Goal: Navigation & Orientation: Find specific page/section

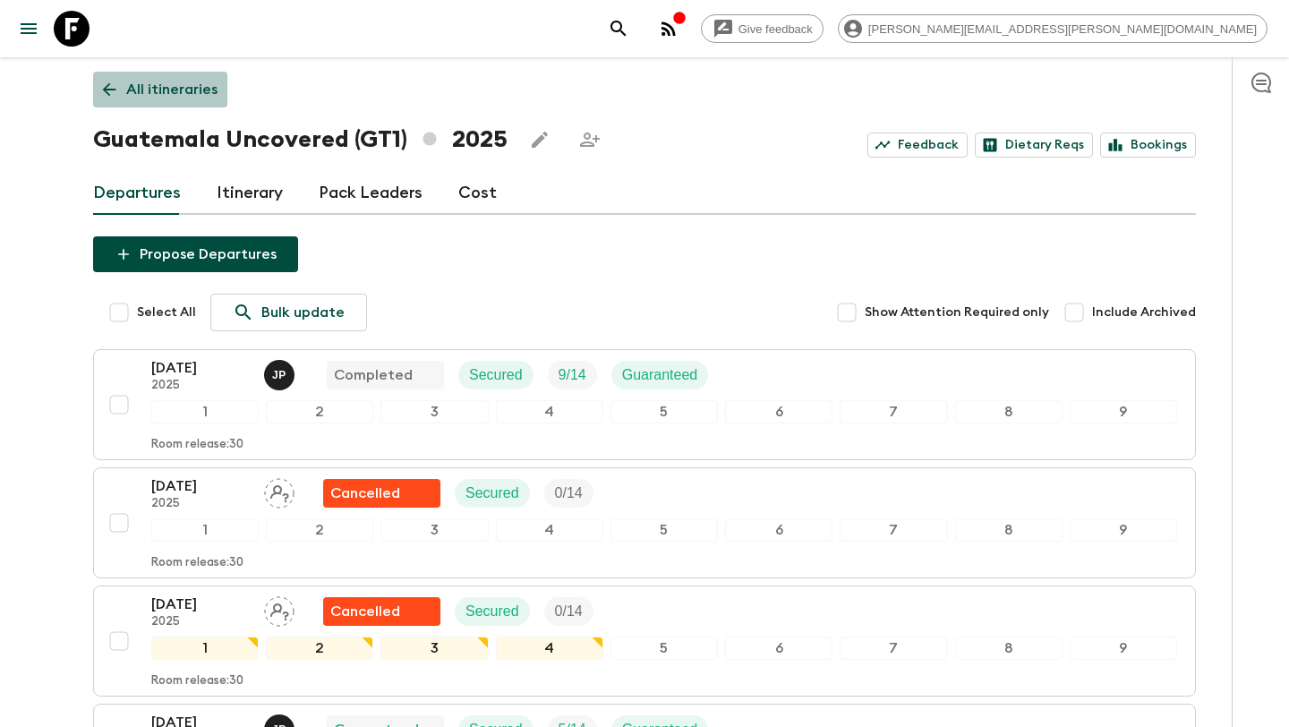
click at [108, 81] on icon at bounding box center [109, 90] width 20 height 20
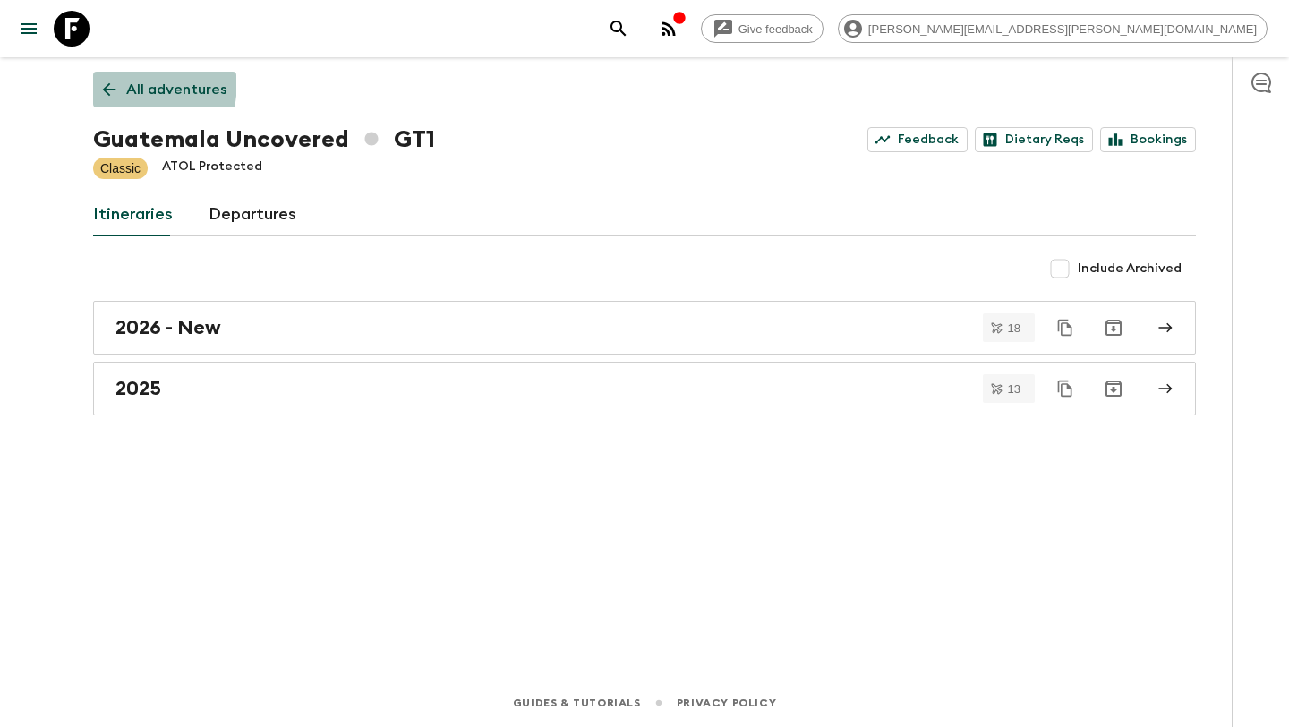
click at [108, 81] on icon at bounding box center [109, 90] width 20 height 20
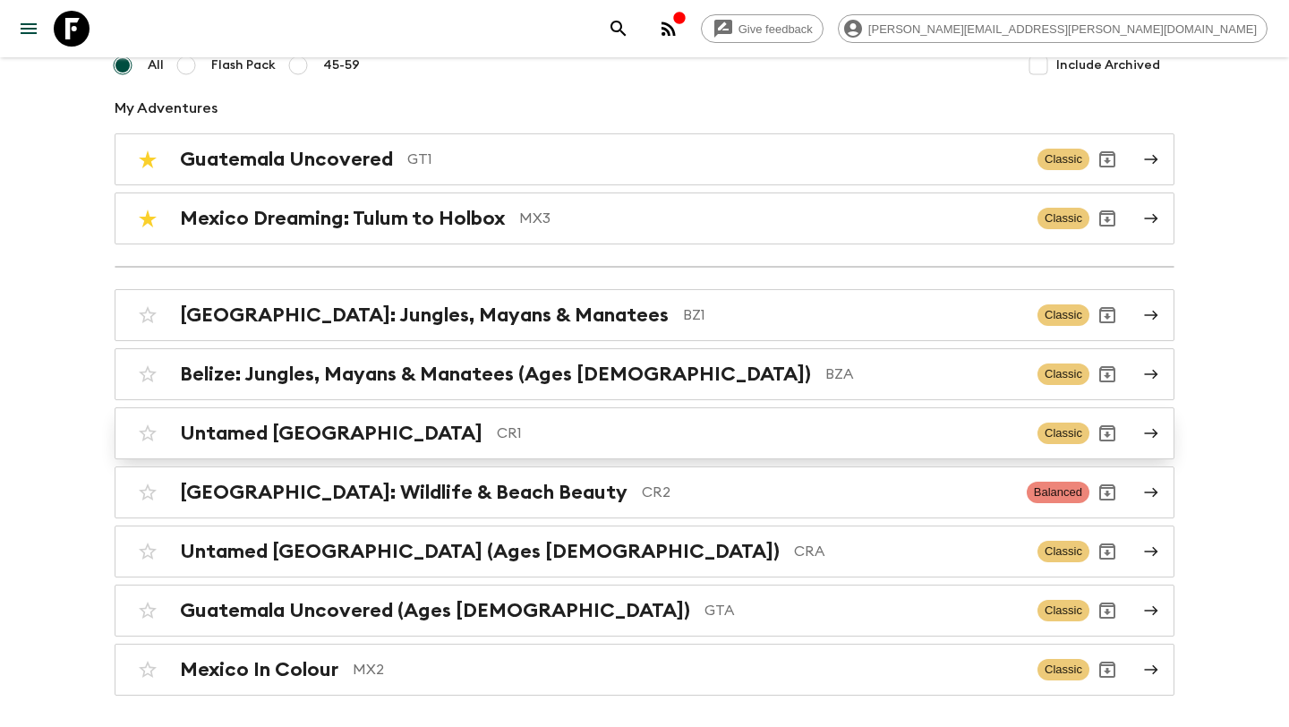
scroll to position [200, 0]
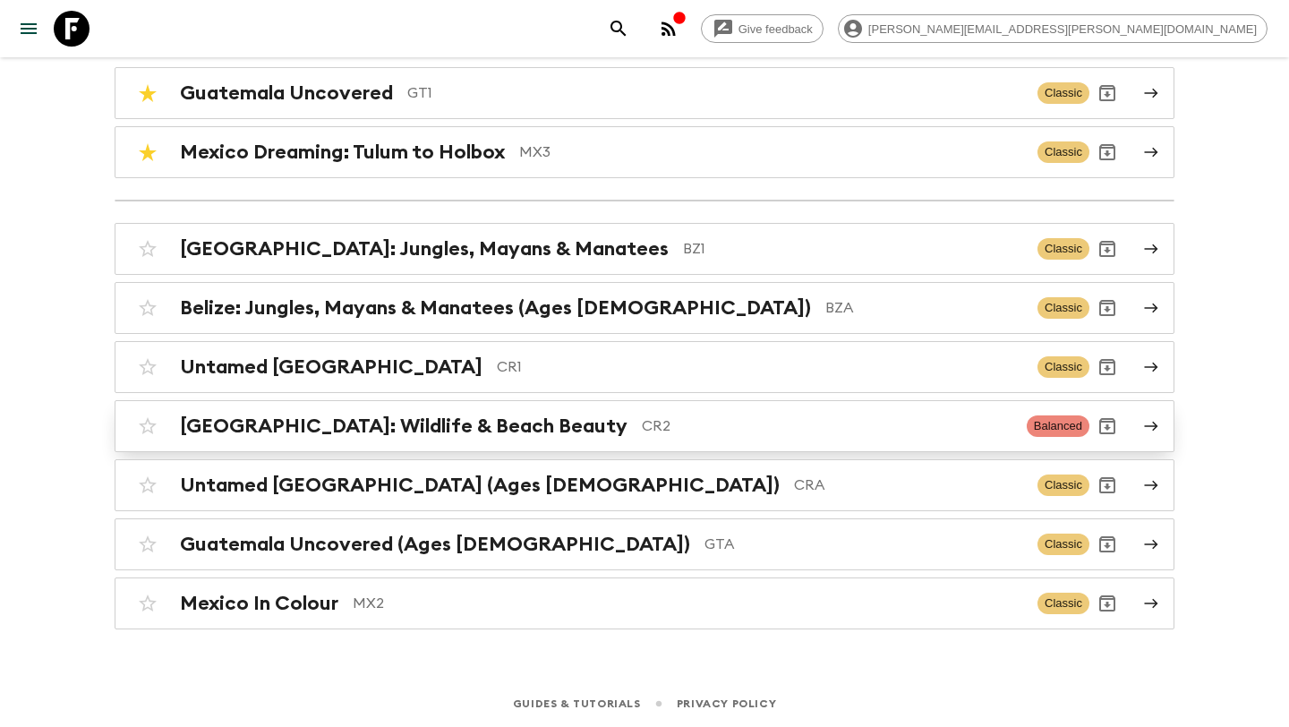
click at [642, 415] on p "CR2" at bounding box center [827, 425] width 371 height 21
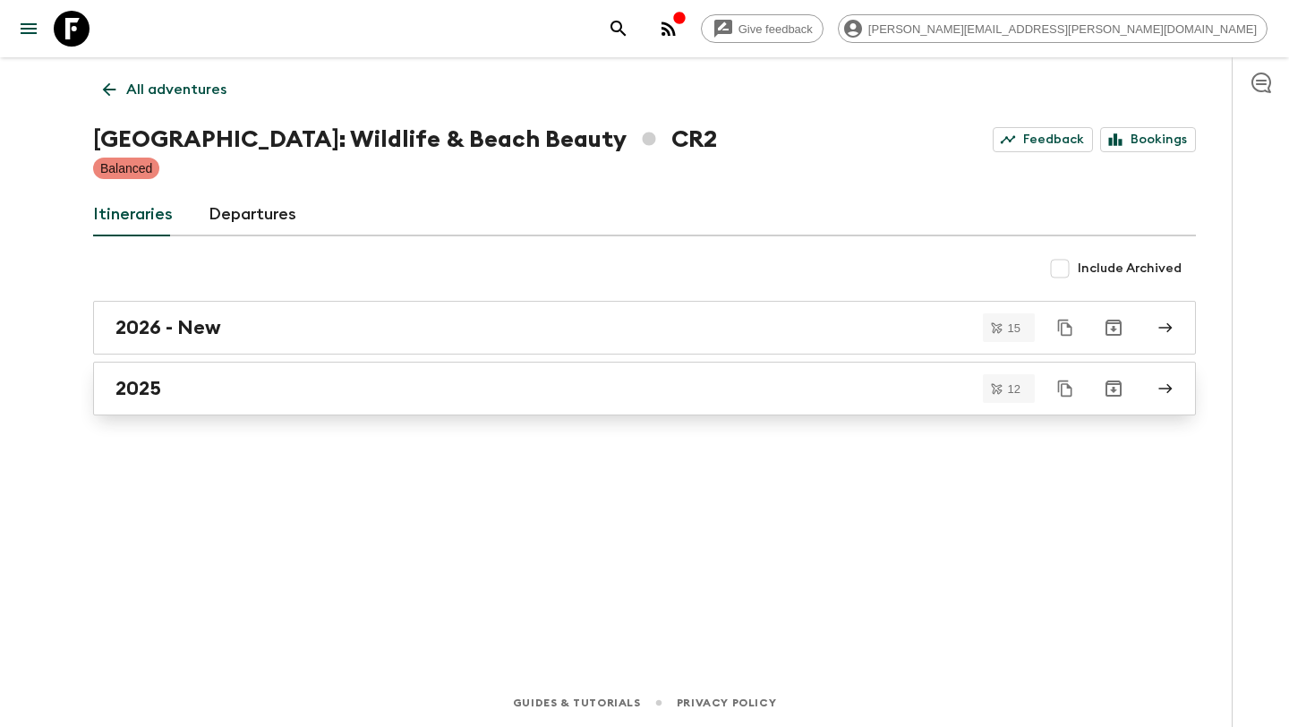
click at [543, 408] on link "2025" at bounding box center [644, 389] width 1103 height 54
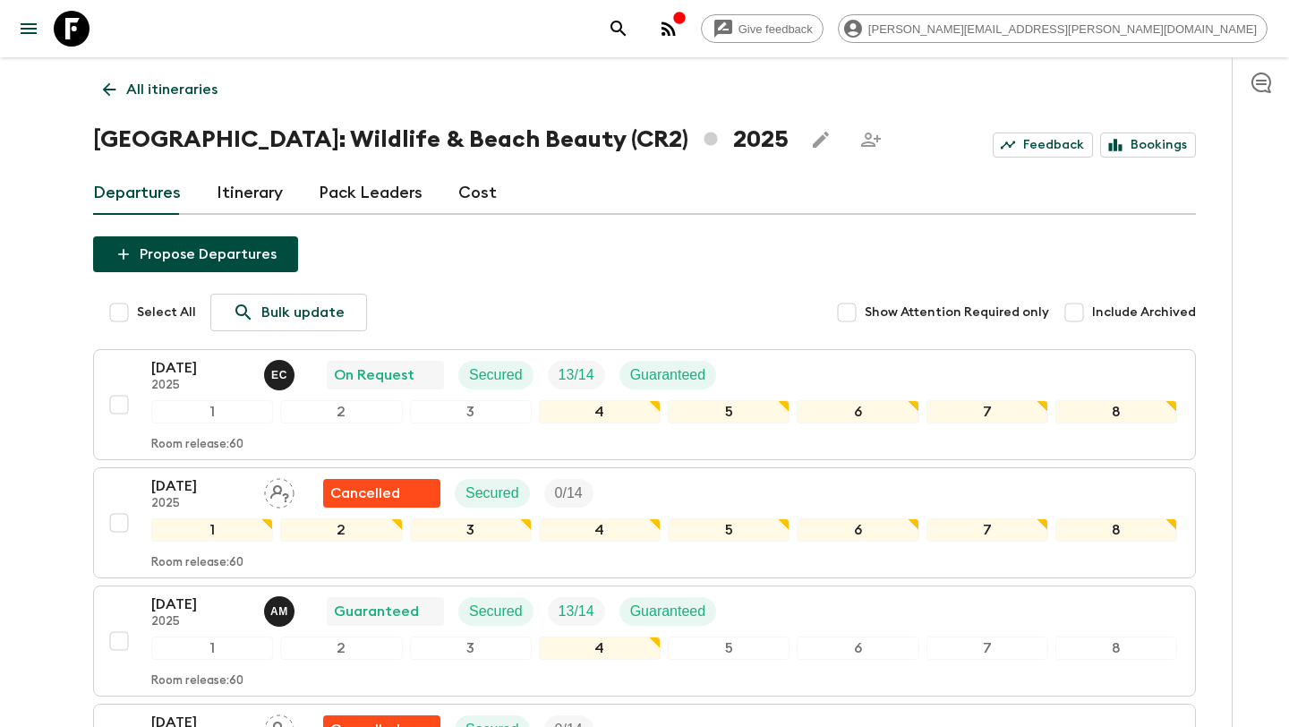
click at [109, 89] on icon at bounding box center [109, 89] width 13 height 13
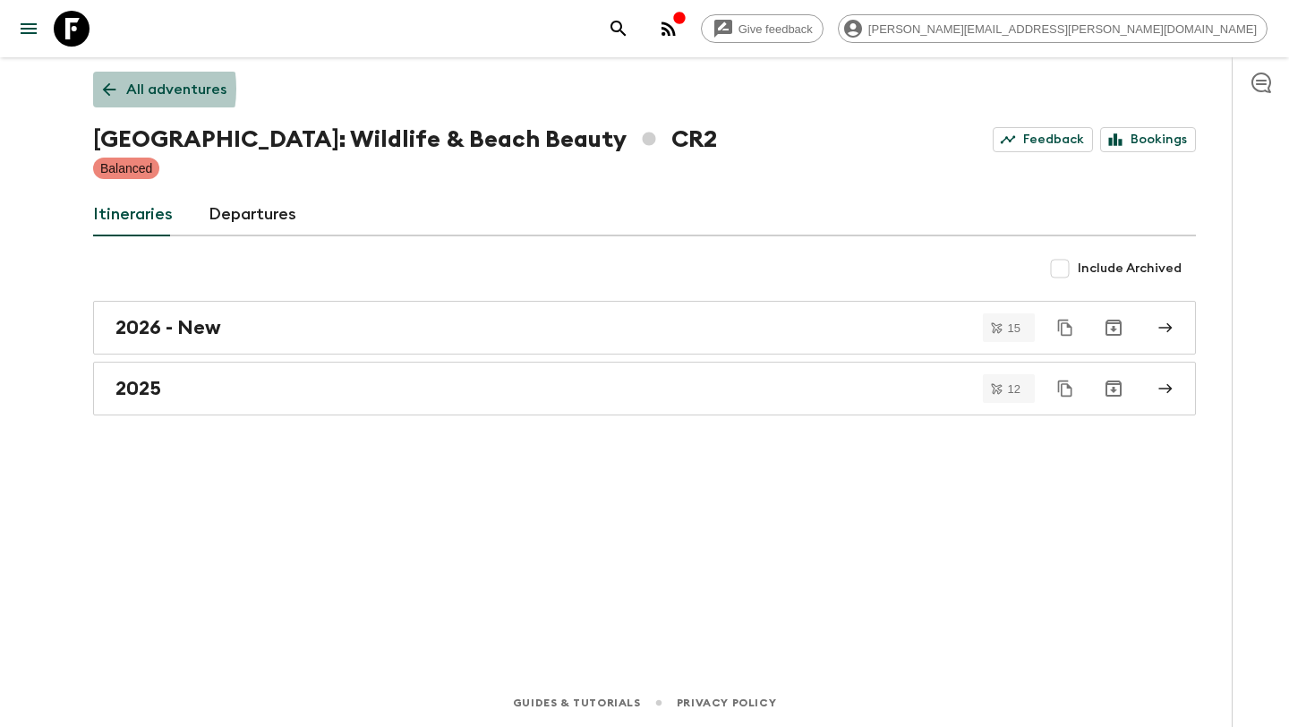
click at [110, 89] on icon at bounding box center [109, 89] width 13 height 13
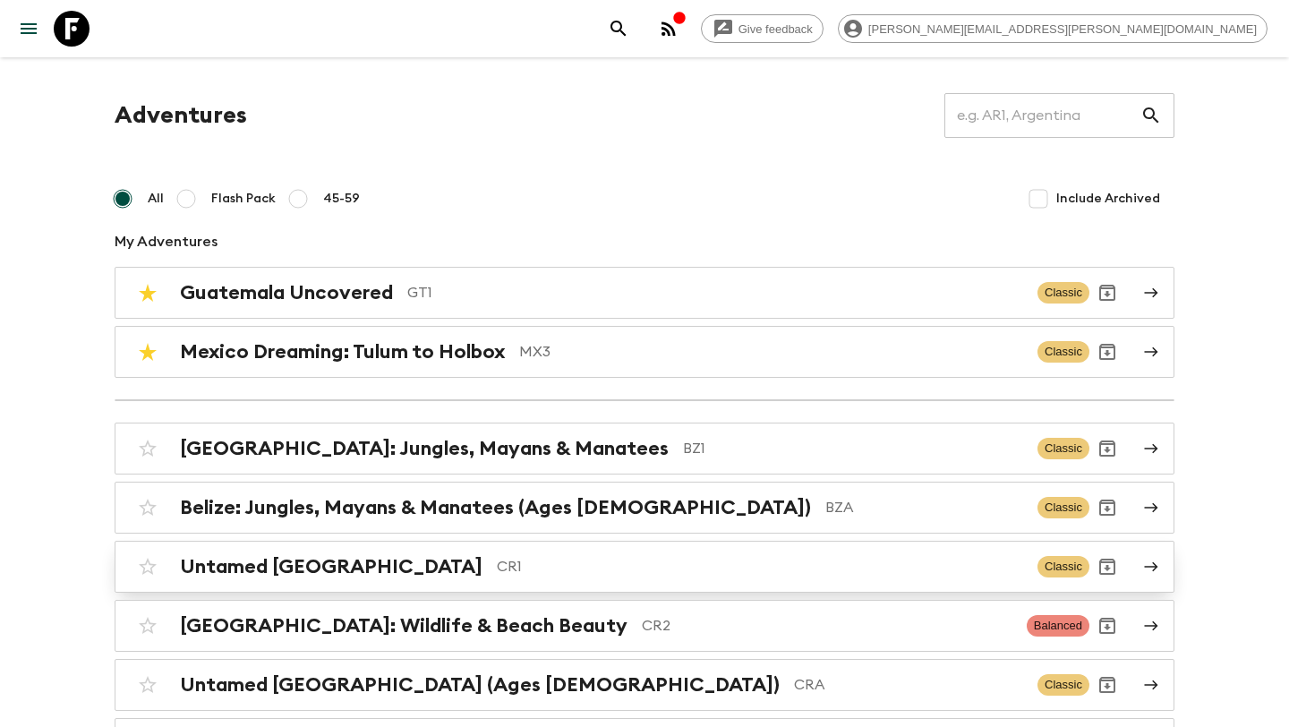
click at [697, 568] on p "CR1" at bounding box center [760, 566] width 526 height 21
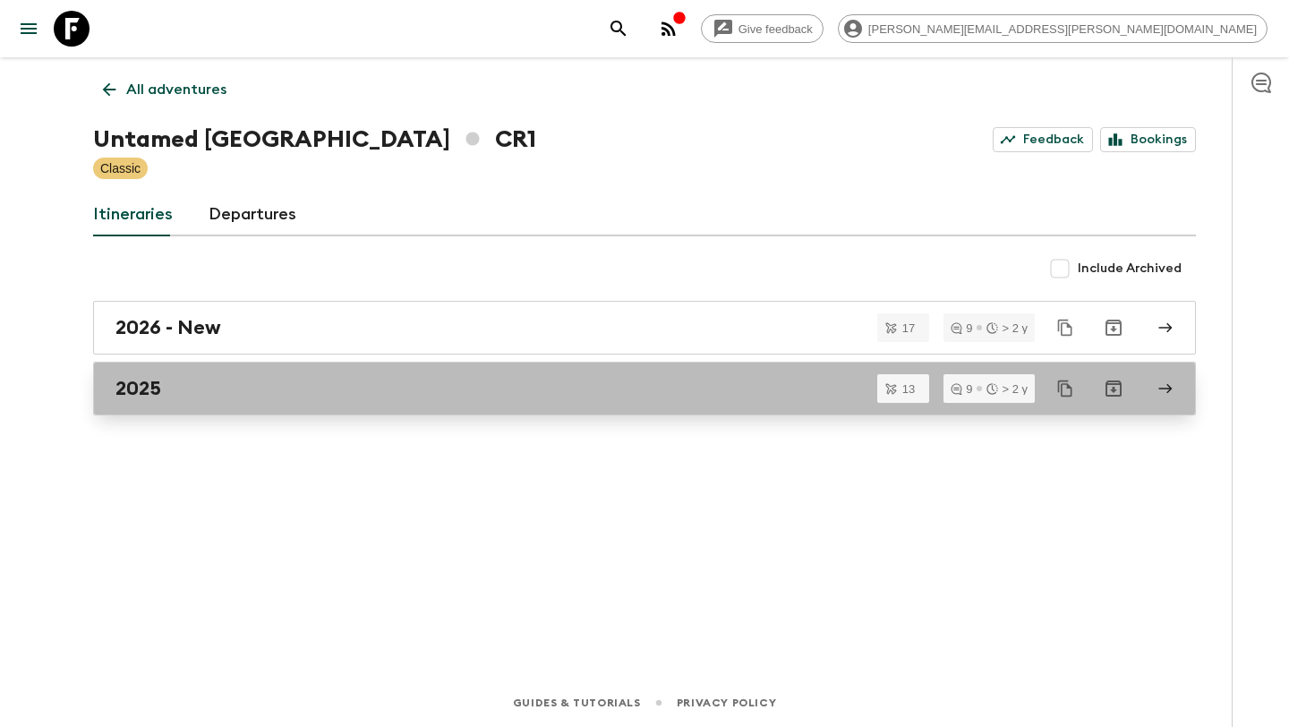
click at [482, 389] on div "2025" at bounding box center [628, 388] width 1024 height 23
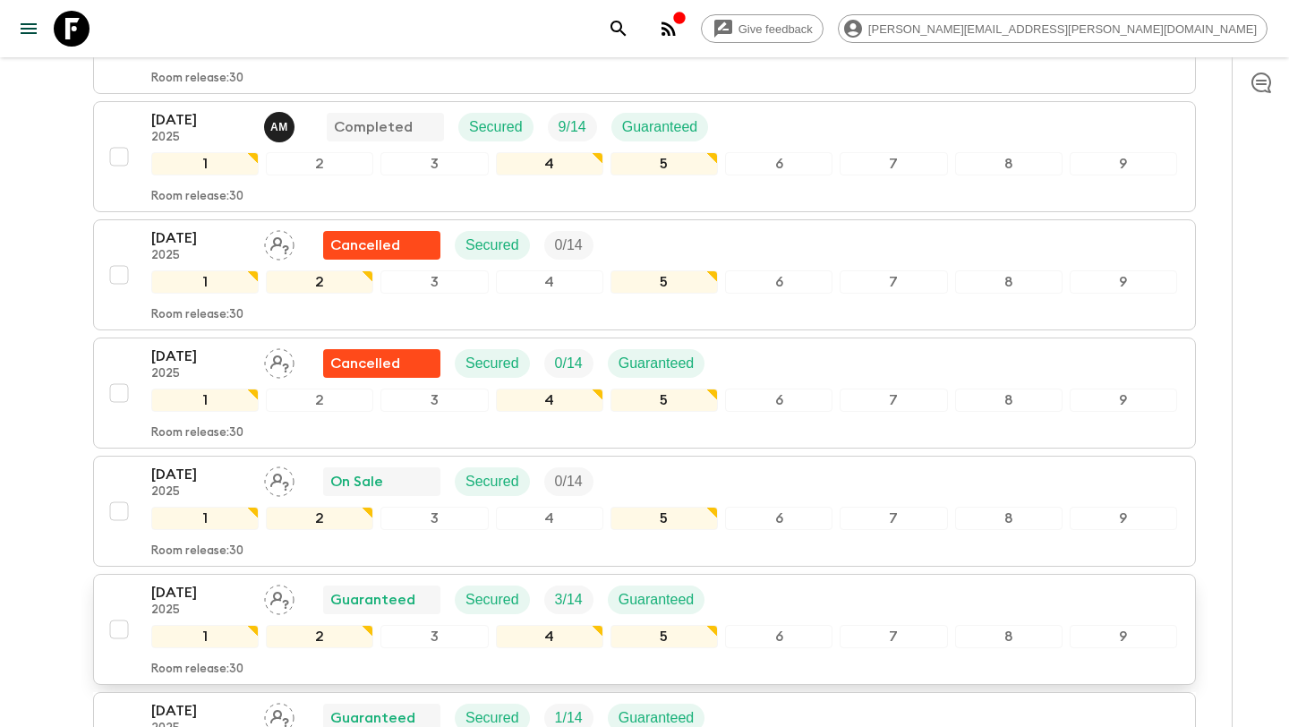
scroll to position [363, 0]
